Goal: Find specific page/section: Find specific page/section

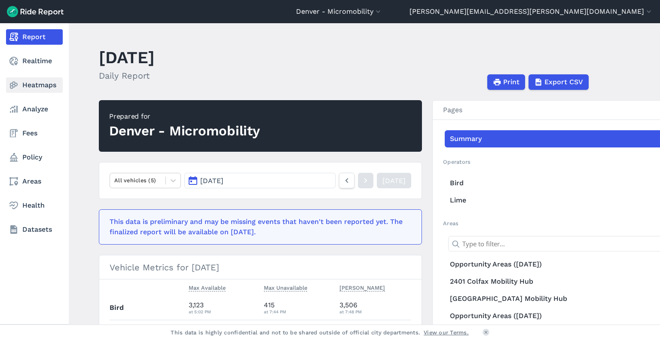
click at [46, 87] on link "Heatmaps" at bounding box center [34, 84] width 57 height 15
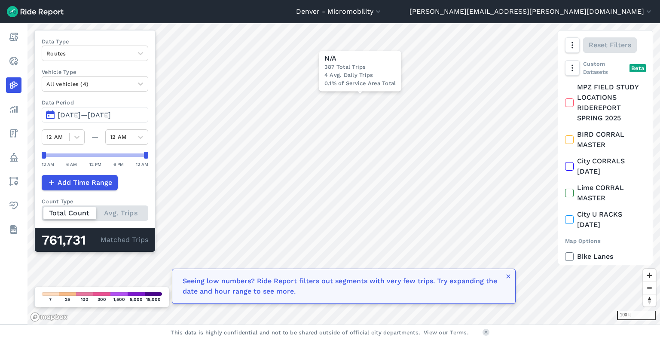
click at [73, 110] on button "[DATE]—[DATE]" at bounding box center [95, 114] width 107 height 15
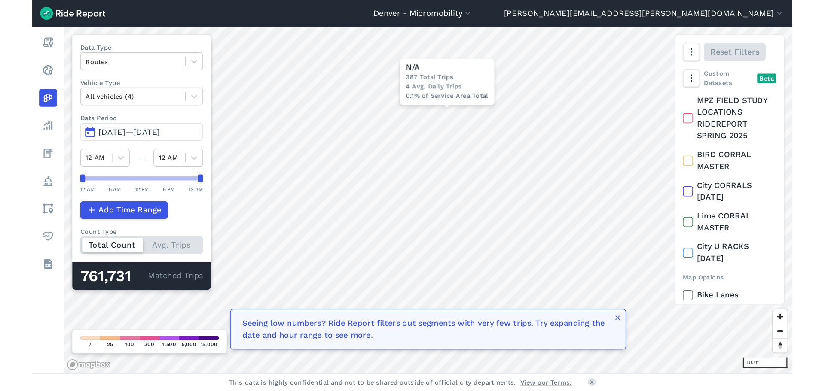
scroll to position [43, 0]
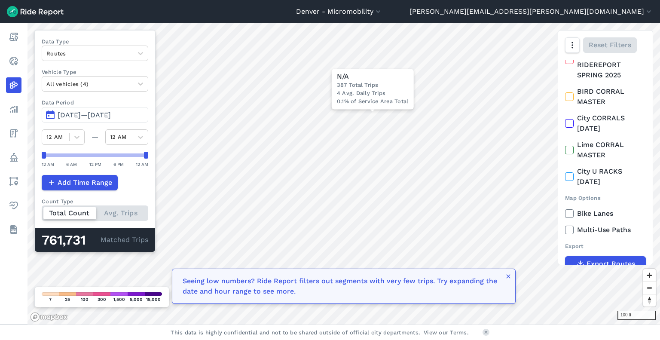
click at [76, 116] on span "[DATE]—[DATE]" at bounding box center [84, 115] width 53 height 8
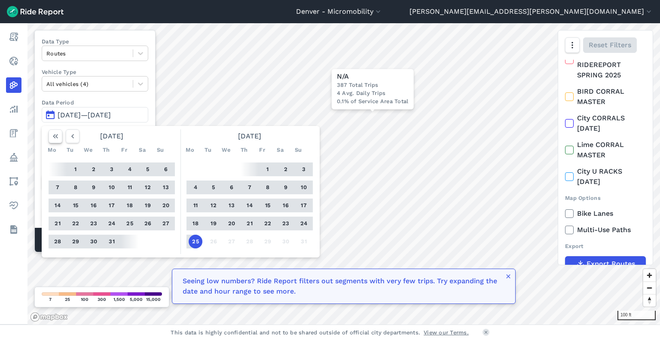
click at [52, 138] on icon "button" at bounding box center [55, 136] width 9 height 9
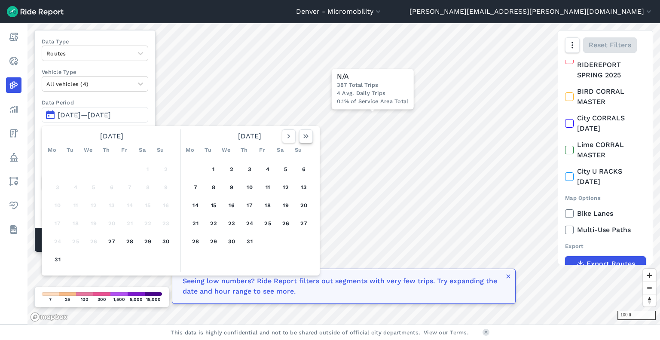
click at [305, 140] on icon "button" at bounding box center [306, 136] width 9 height 9
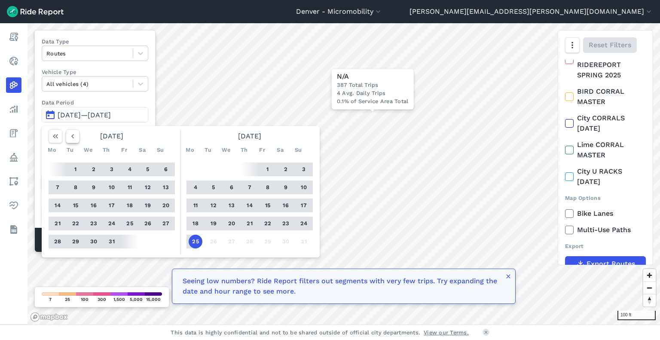
click at [70, 135] on icon "button" at bounding box center [72, 136] width 9 height 9
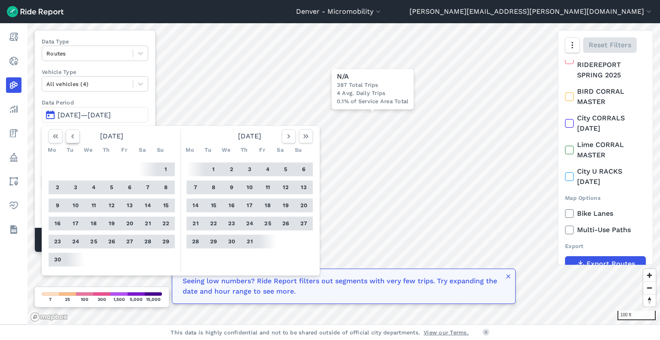
click at [70, 135] on icon "button" at bounding box center [72, 136] width 9 height 9
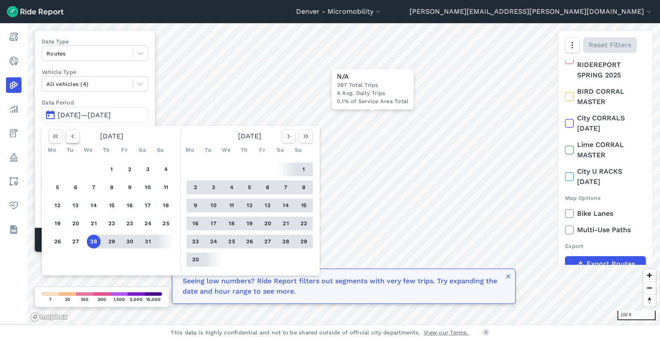
click at [70, 135] on icon "button" at bounding box center [72, 136] width 9 height 9
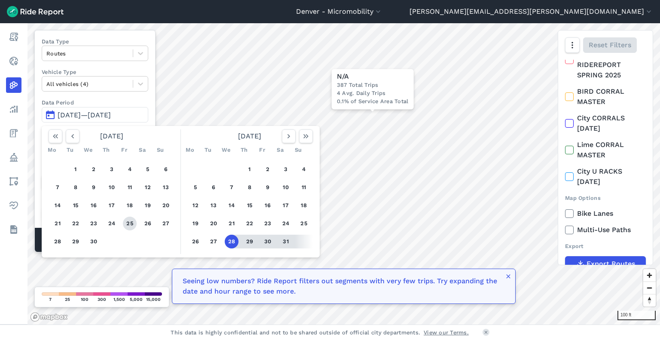
click at [131, 224] on button "25" at bounding box center [130, 224] width 14 height 14
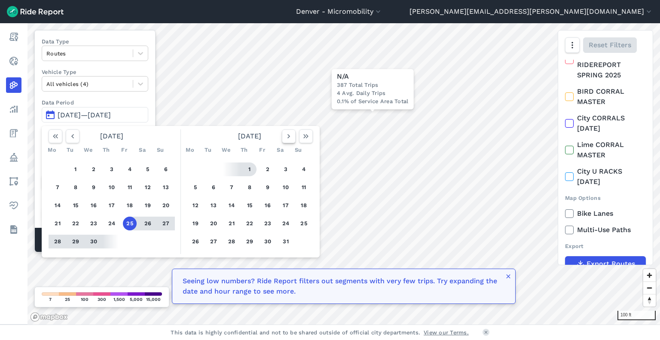
click at [291, 137] on icon "button" at bounding box center [288, 136] width 9 height 9
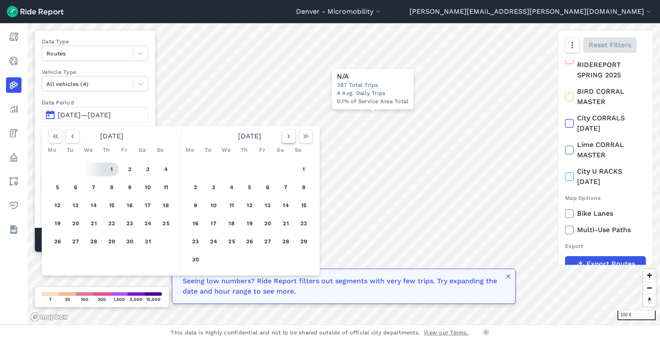
click at [291, 137] on icon "button" at bounding box center [288, 136] width 9 height 9
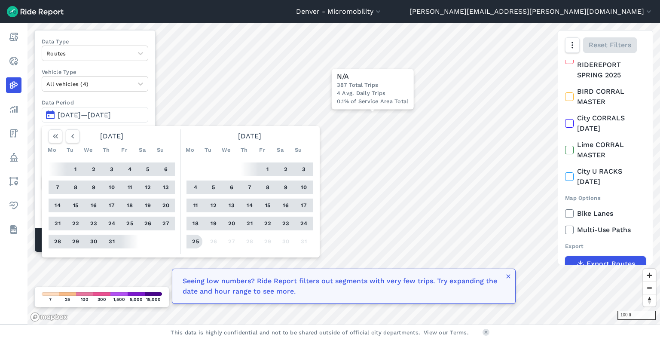
click at [198, 241] on button "25" at bounding box center [196, 242] width 14 height 14
